Goal: Go to known website: Access a specific website the user already knows

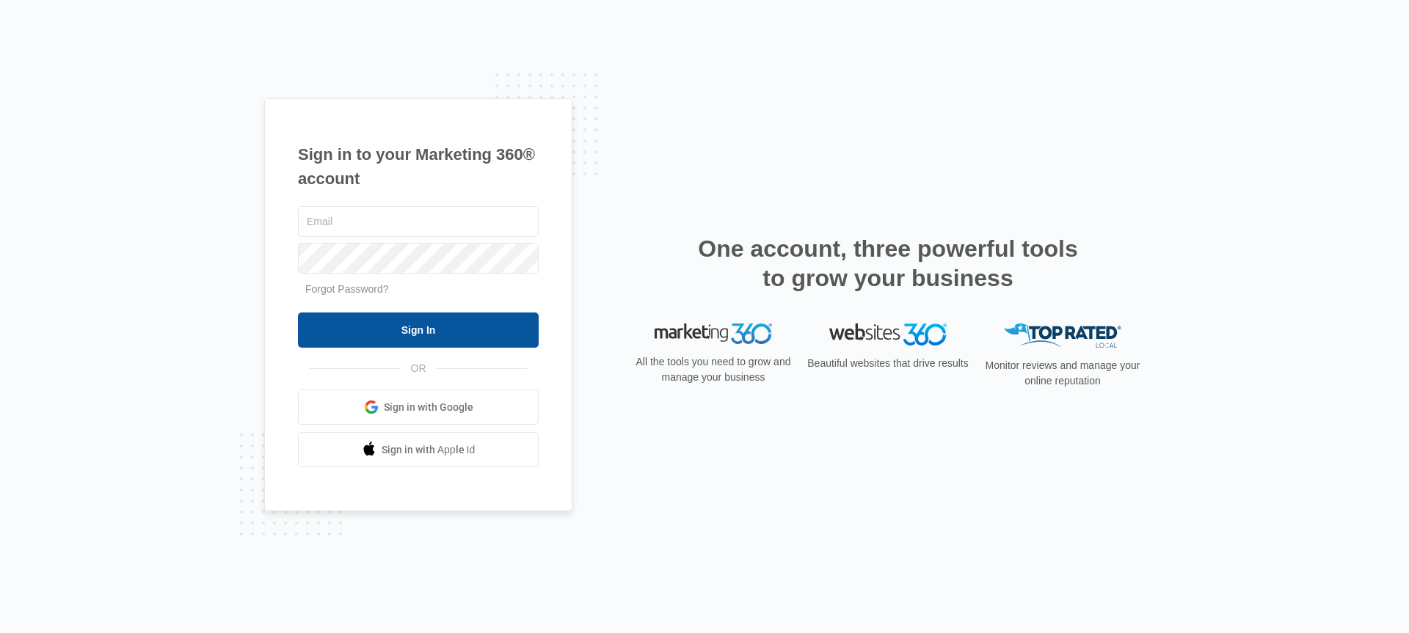
type input "ccoleman@empirebeautyschools.com"
click at [388, 329] on input "Sign In" at bounding box center [418, 330] width 241 height 35
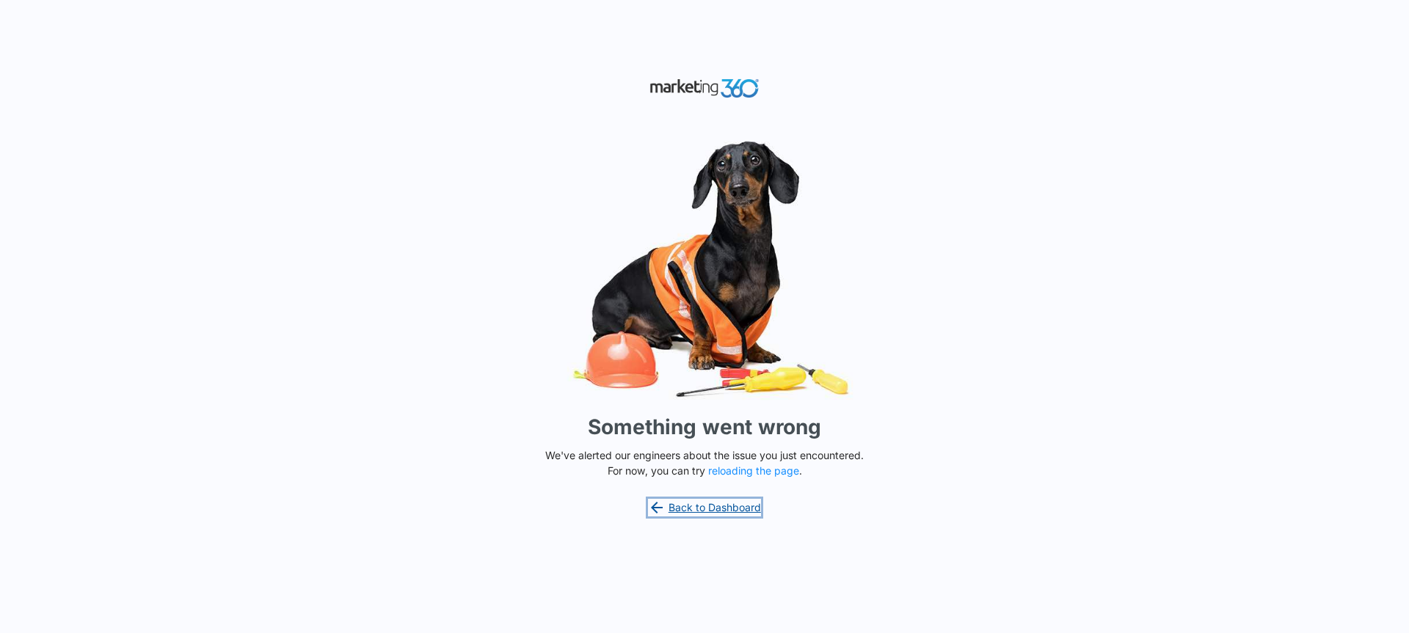
click at [692, 508] on link "Back to Dashboard" at bounding box center [704, 508] width 113 height 18
